Goal: Task Accomplishment & Management: Use online tool/utility

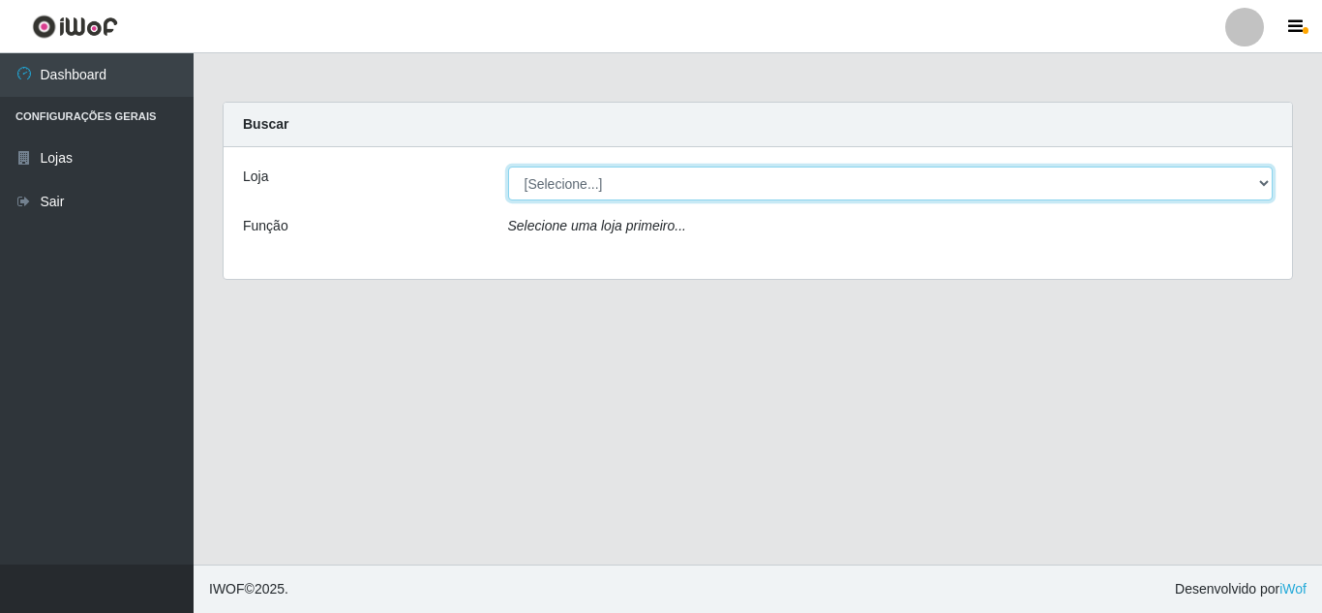
drag, startPoint x: 0, startPoint y: 0, endPoint x: 669, endPoint y: 173, distance: 690.9
click at [669, 173] on select "[Selecione...] Queiroz [GEOGRAPHIC_DATA] - [GEOGRAPHIC_DATA]" at bounding box center [891, 183] width 766 height 34
select select "462"
click at [508, 166] on select "[Selecione...] Queiroz [GEOGRAPHIC_DATA] - [GEOGRAPHIC_DATA]" at bounding box center [891, 183] width 766 height 34
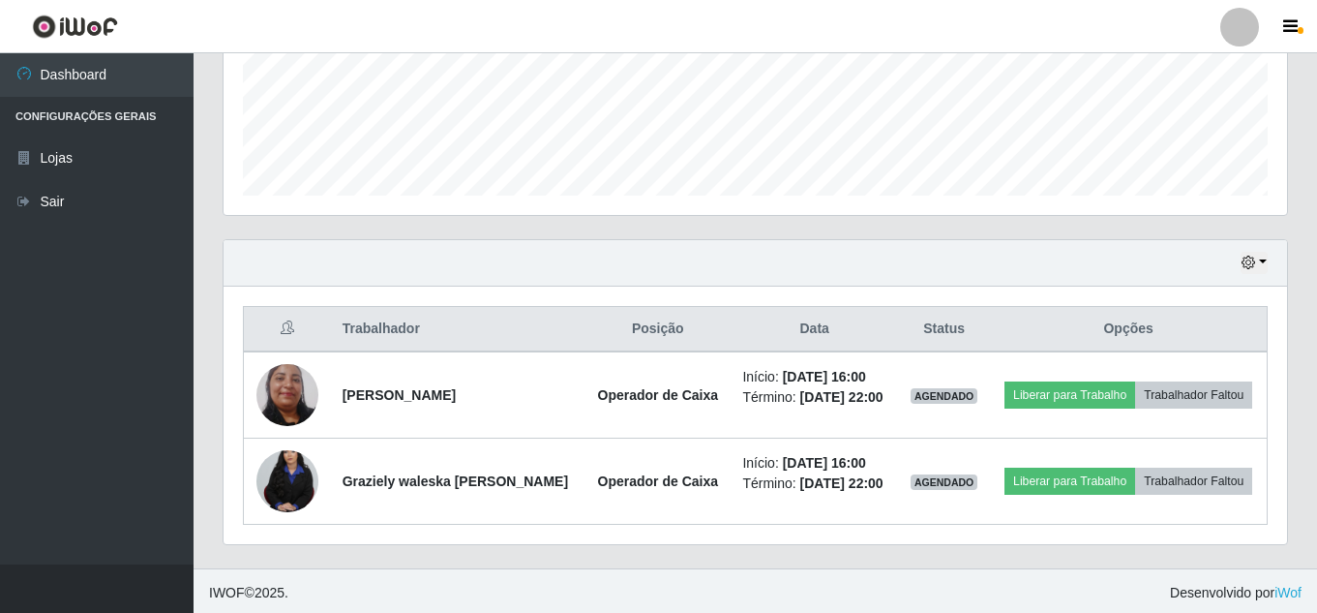
scroll to position [500, 0]
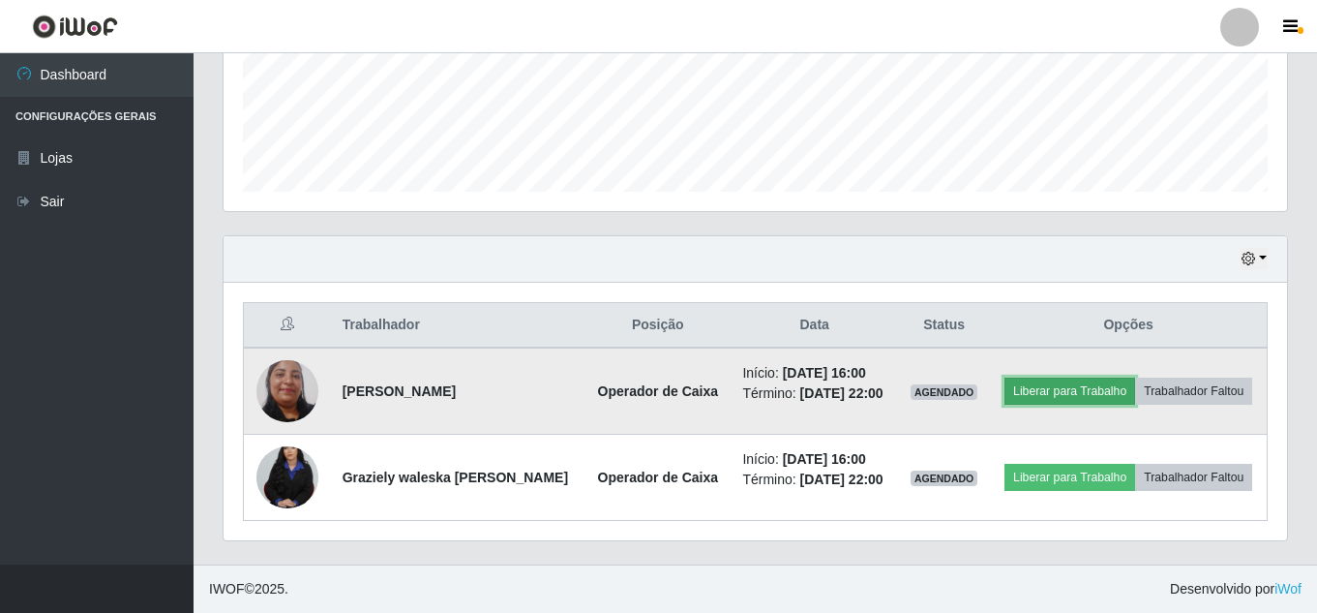
click at [1055, 390] on button "Liberar para Trabalho" at bounding box center [1070, 390] width 131 height 27
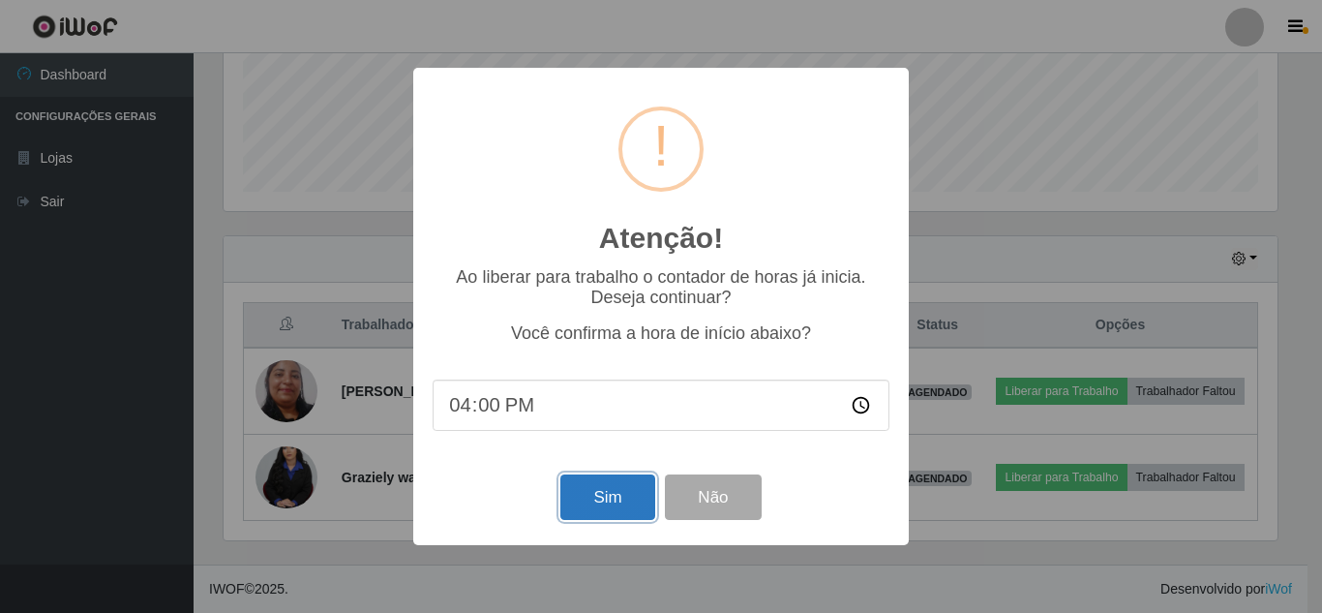
click at [631, 506] on button "Sim" at bounding box center [607, 496] width 94 height 45
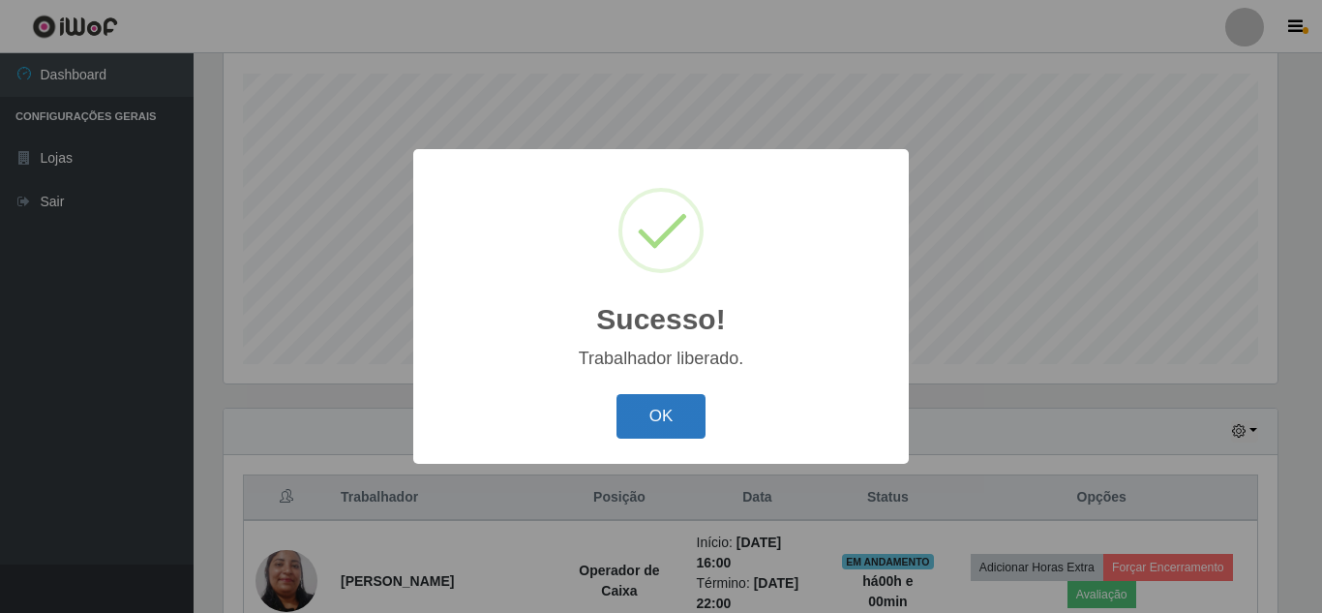
click at [669, 428] on button "OK" at bounding box center [662, 416] width 90 height 45
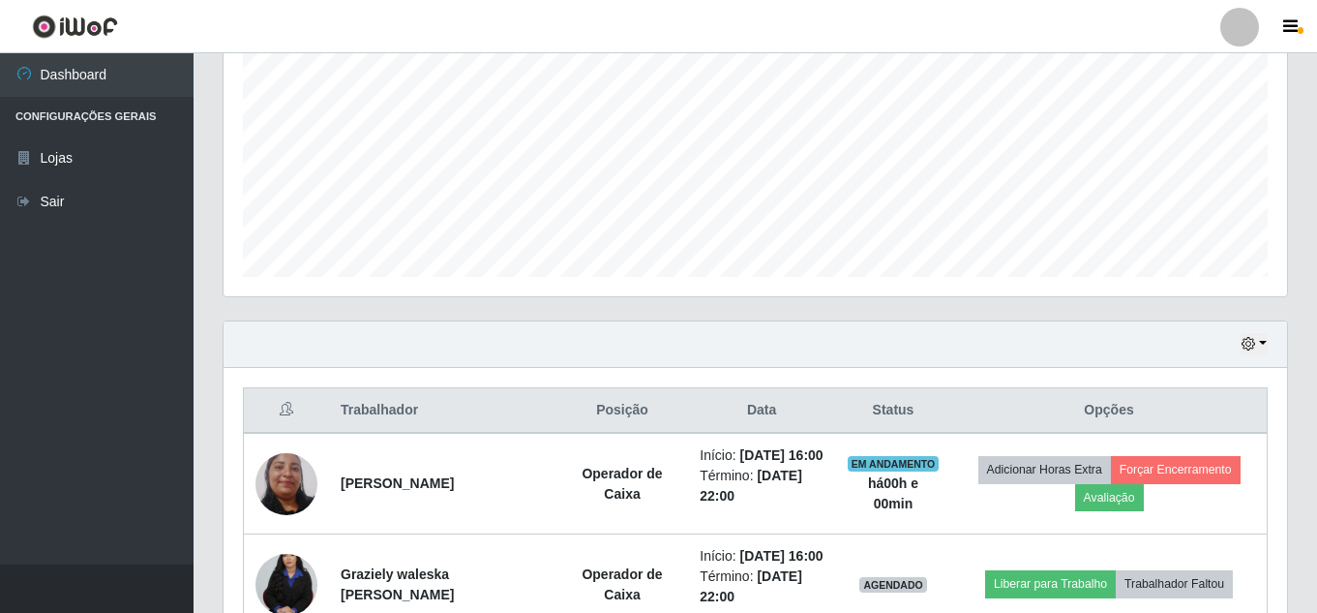
scroll to position [522, 0]
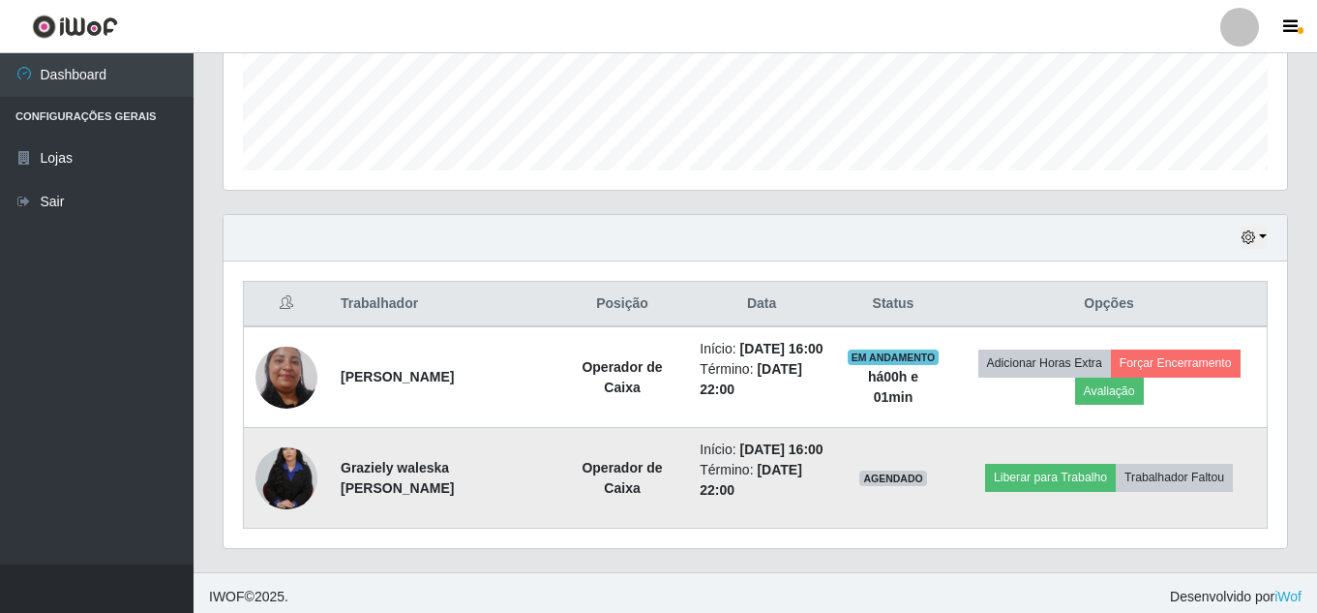
click at [289, 524] on img at bounding box center [287, 478] width 62 height 93
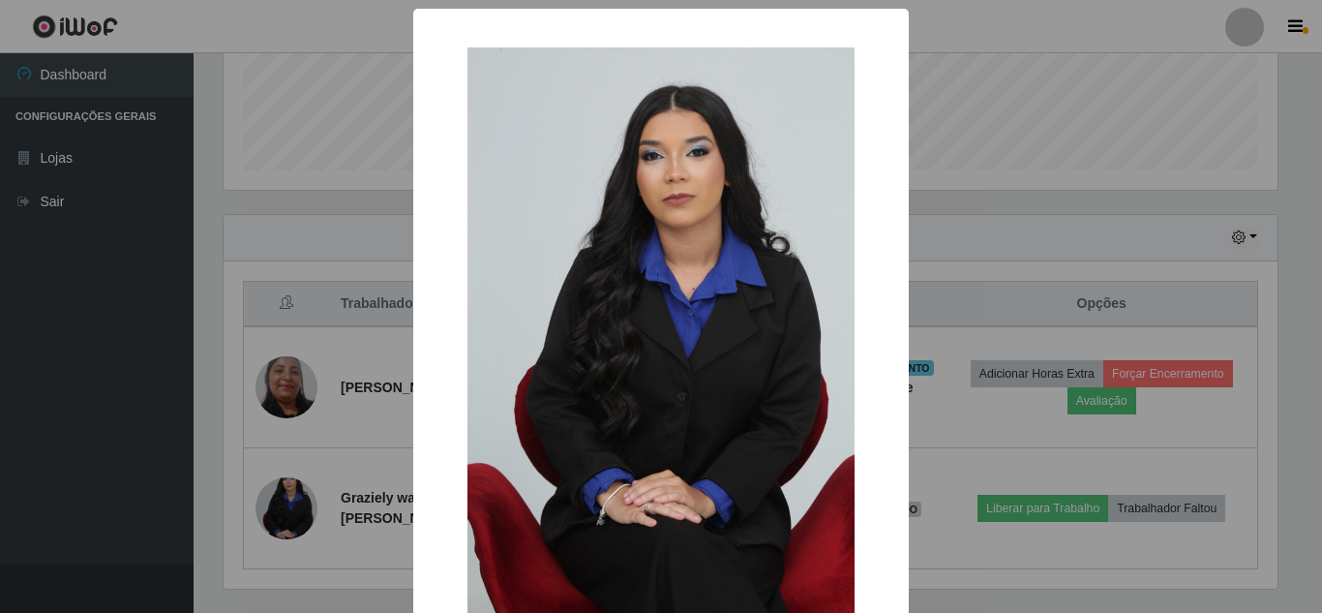
click at [280, 521] on div "× OK Cancel" at bounding box center [661, 306] width 1322 height 613
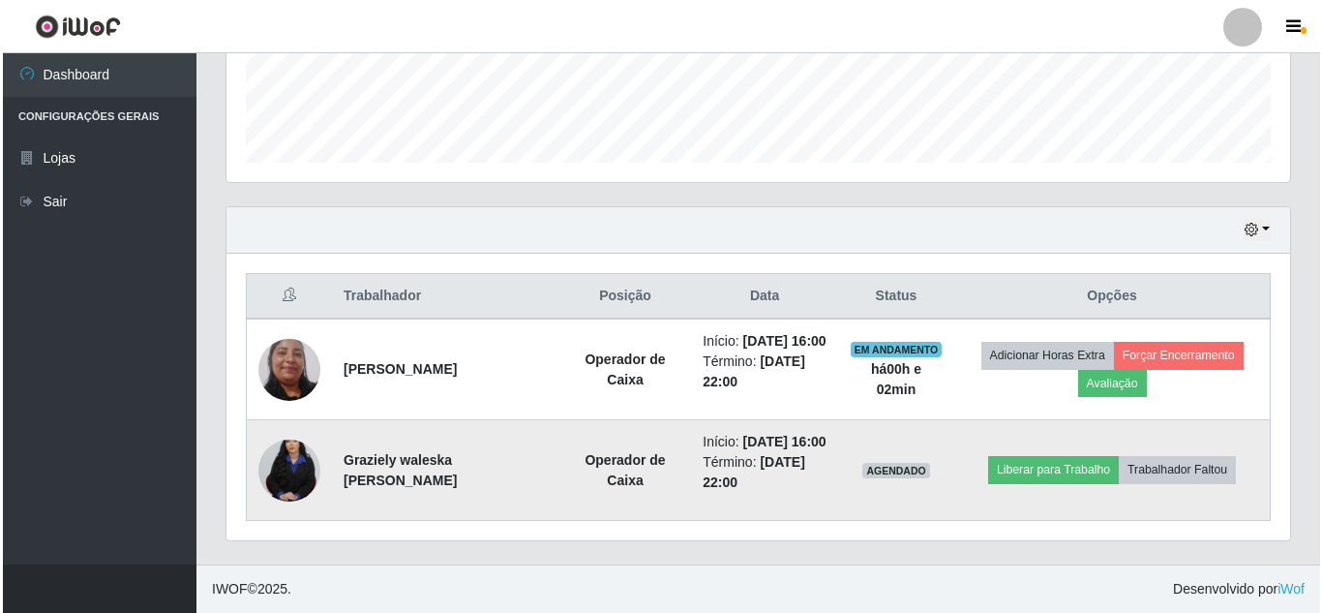
scroll to position [570, 0]
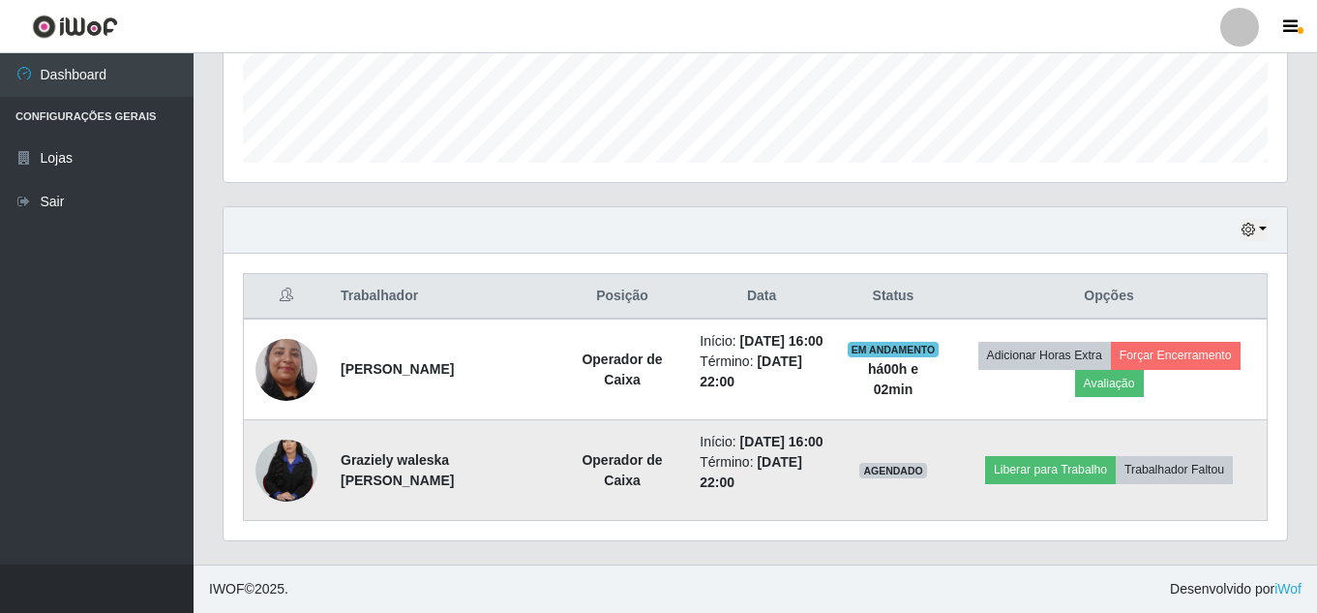
click at [248, 465] on td at bounding box center [287, 470] width 86 height 101
click at [290, 464] on img at bounding box center [287, 470] width 62 height 93
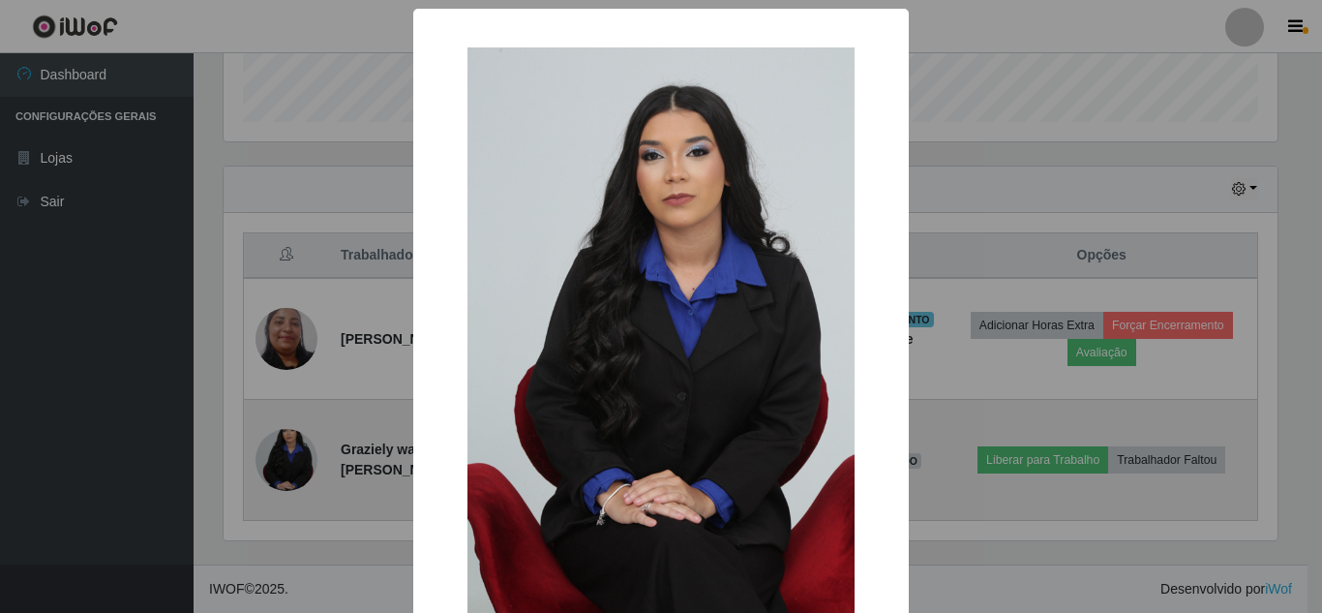
click at [290, 464] on div "× OK Cancel" at bounding box center [661, 306] width 1322 height 613
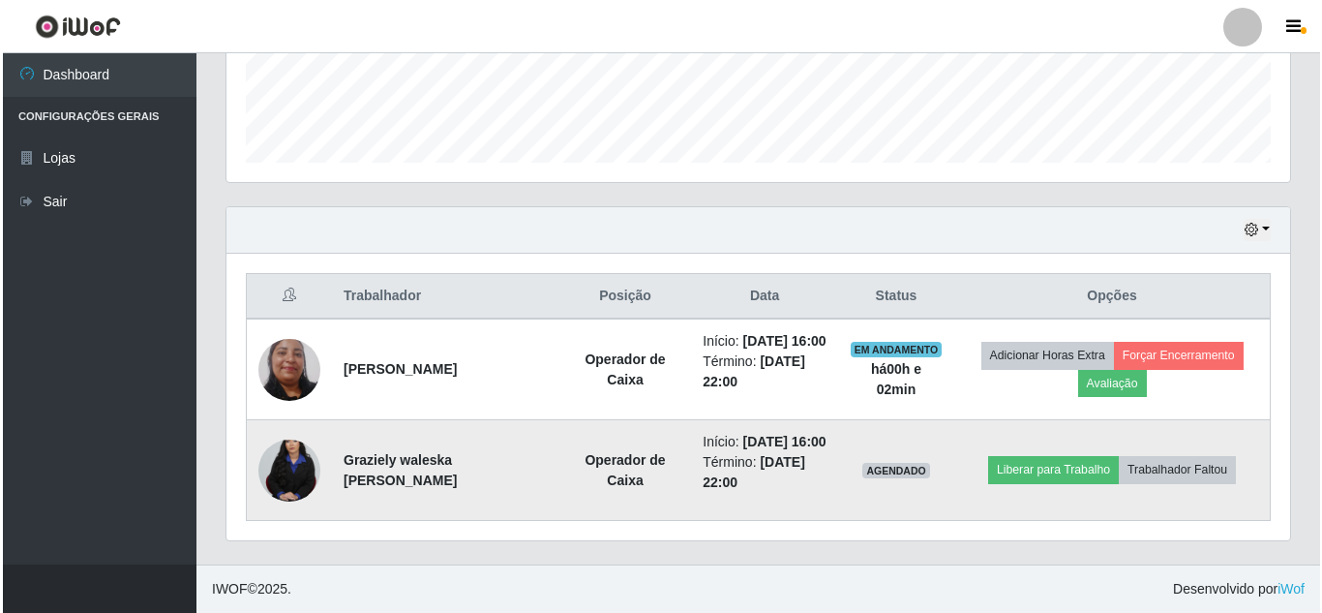
scroll to position [402, 1064]
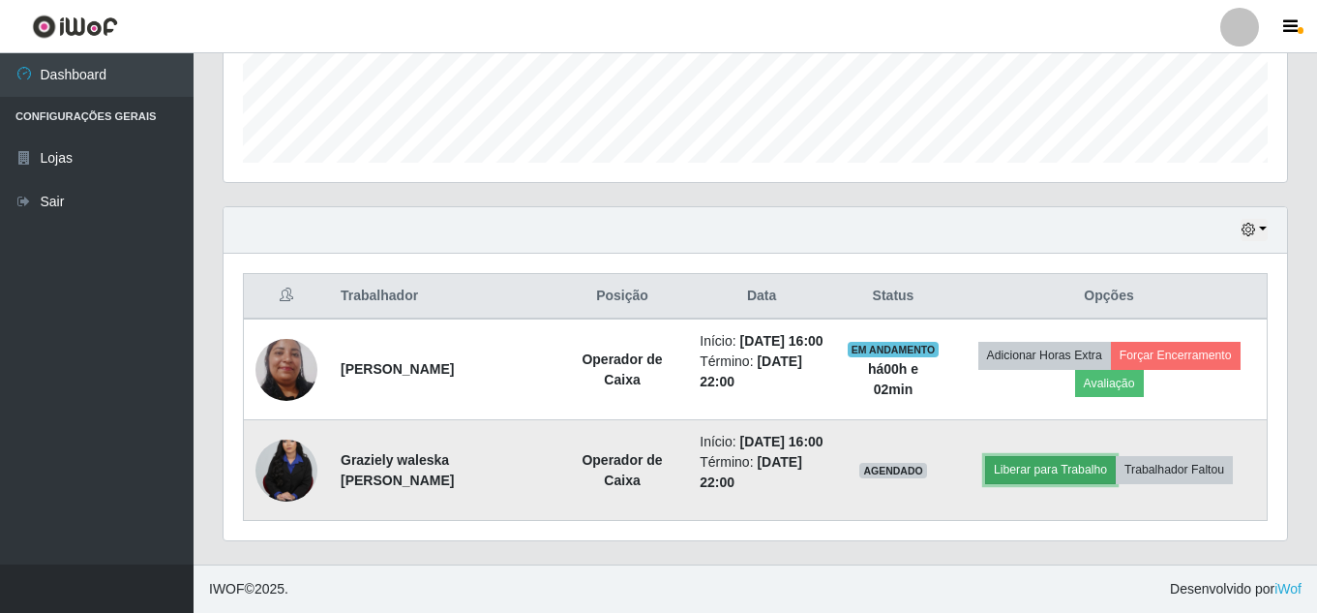
click at [1050, 456] on button "Liberar para Trabalho" at bounding box center [1050, 469] width 131 height 27
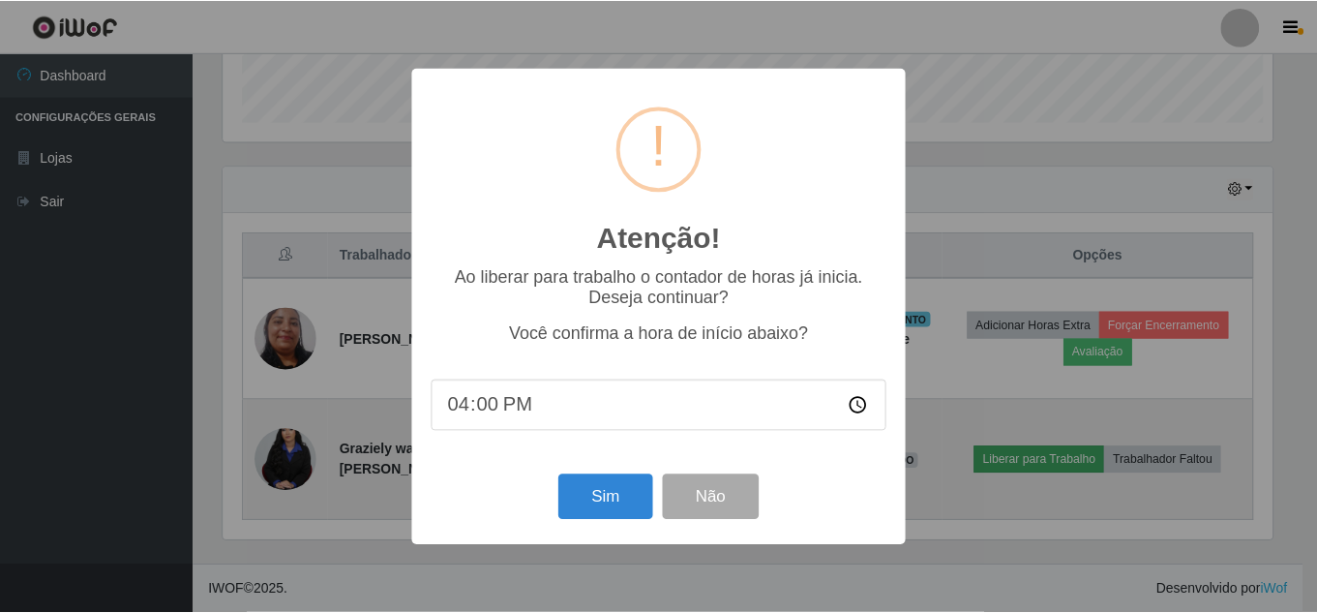
scroll to position [402, 1054]
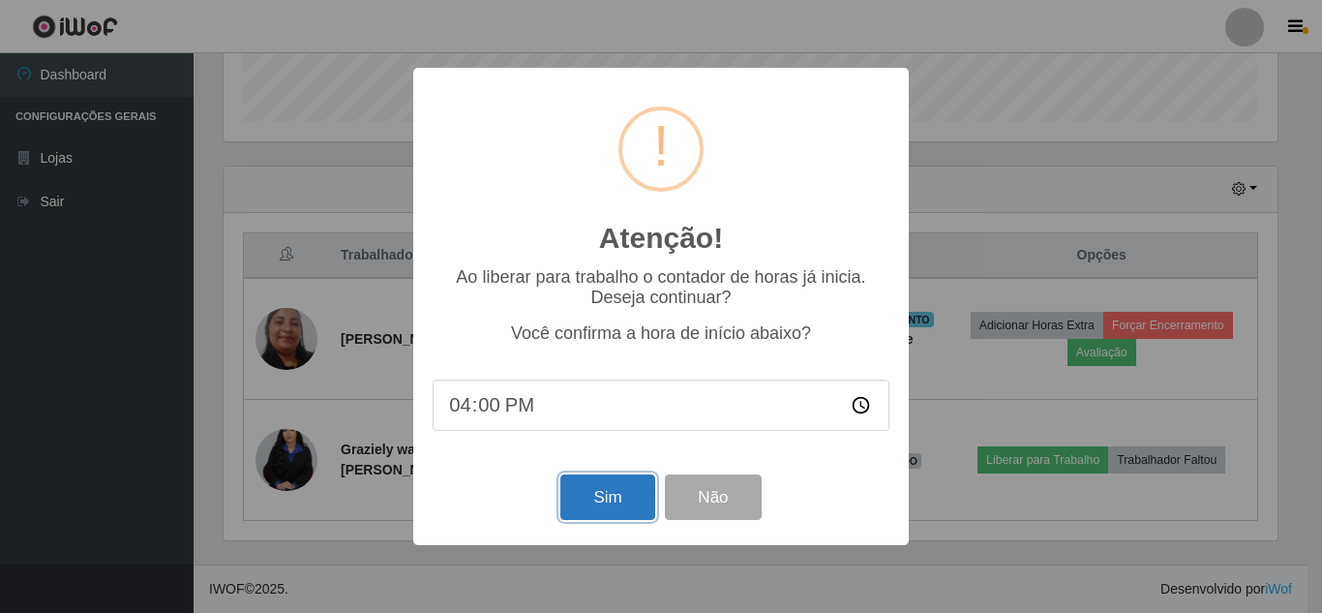
click at [604, 497] on button "Sim" at bounding box center [607, 496] width 94 height 45
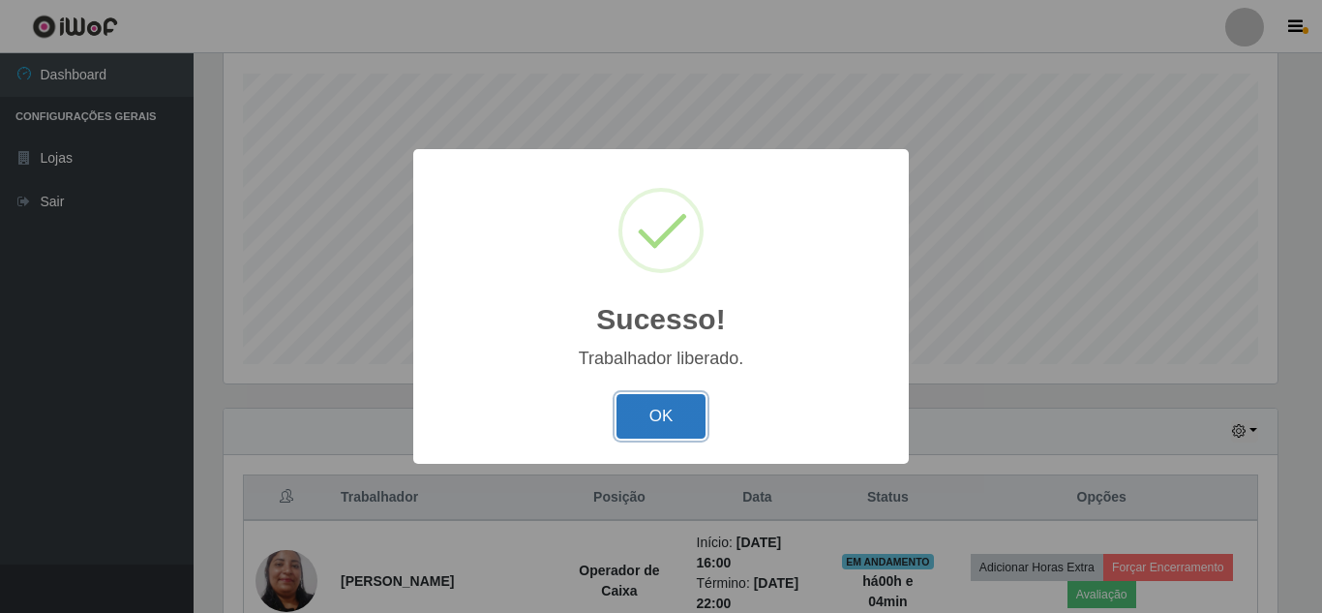
click at [655, 413] on button "OK" at bounding box center [662, 416] width 90 height 45
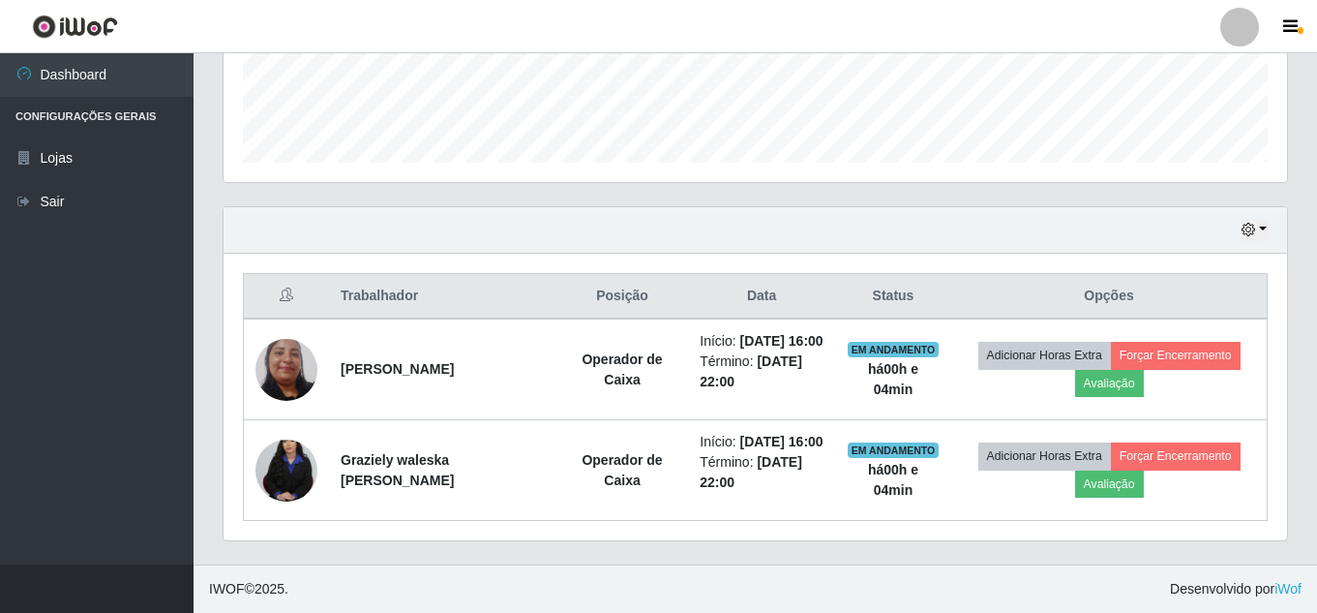
scroll to position [570, 0]
click at [610, 274] on th "Posição" at bounding box center [623, 296] width 133 height 45
